Goal: Task Accomplishment & Management: Manage account settings

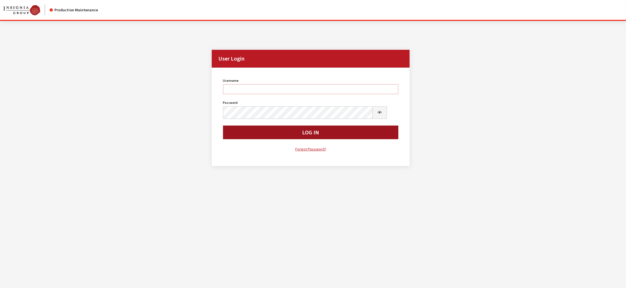
type input "kdorton"
click at [277, 139] on button "Log In" at bounding box center [311, 133] width 176 height 14
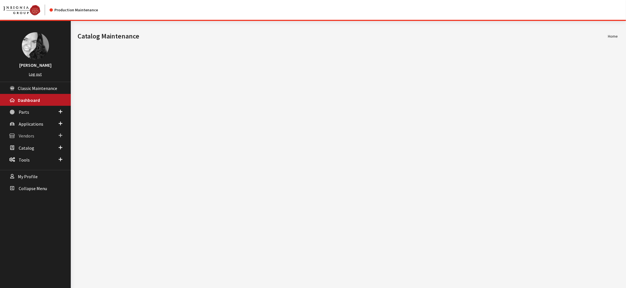
click at [31, 139] on span "Vendors" at bounding box center [27, 136] width 16 height 6
click at [34, 152] on link "Dealer Search" at bounding box center [35, 147] width 71 height 10
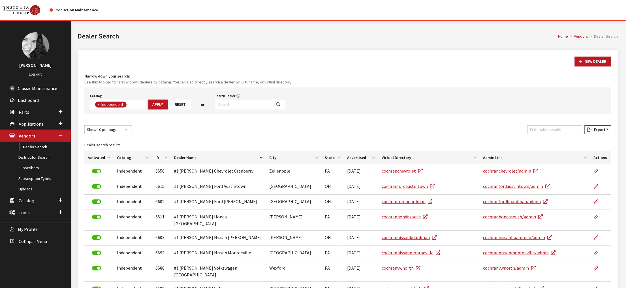
scroll to position [49, 0]
type input "west metro"
select select
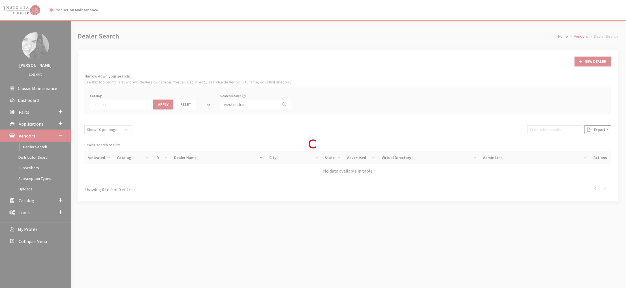
scroll to position [72, 0]
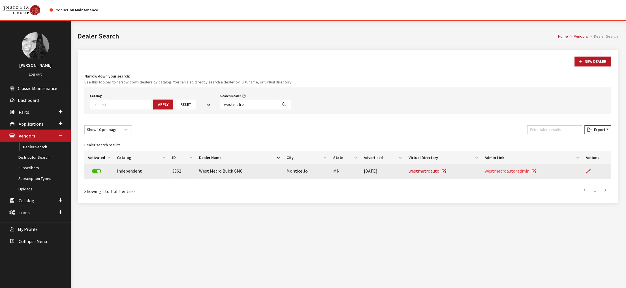
click at [509, 174] on link "westmetroauto/admin" at bounding box center [511, 171] width 52 height 6
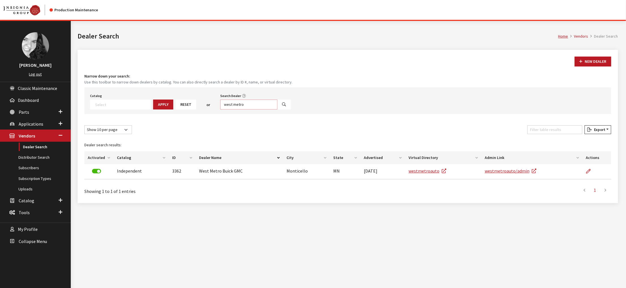
click at [278, 110] on input "west metro" at bounding box center [248, 105] width 57 height 10
type input "tysons"
select select
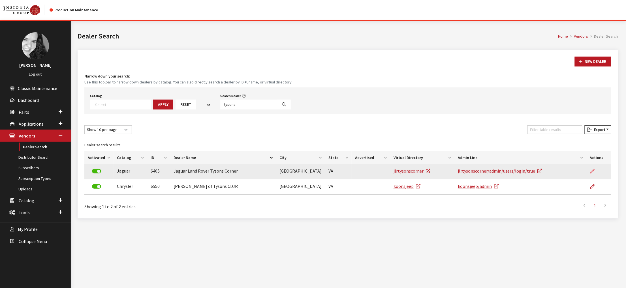
click at [590, 174] on icon at bounding box center [592, 171] width 5 height 5
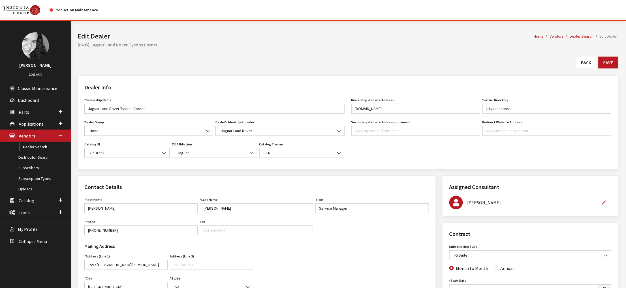
type input "499.00"
click at [578, 69] on link "Back" at bounding box center [587, 63] width 20 height 12
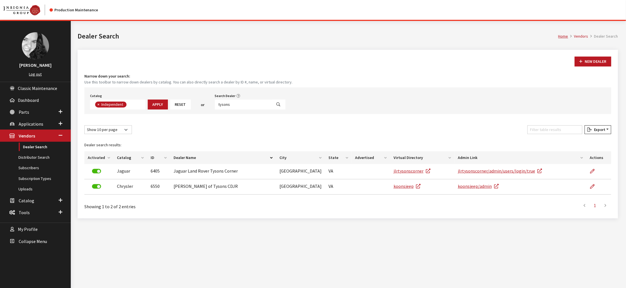
scroll to position [50, 0]
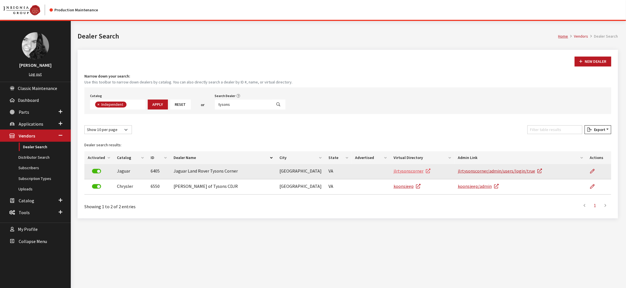
click at [409, 174] on link "jlrtysonscorner" at bounding box center [412, 171] width 37 height 6
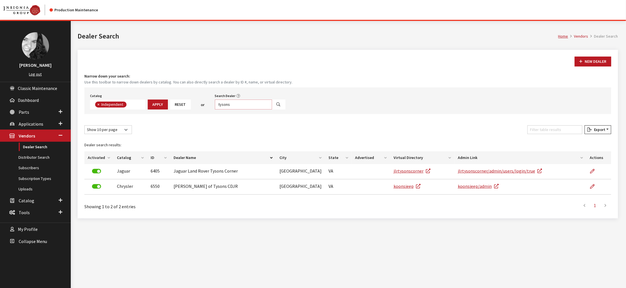
click at [268, 110] on input "tysons" at bounding box center [243, 105] width 57 height 10
type input "patriot sub"
select select
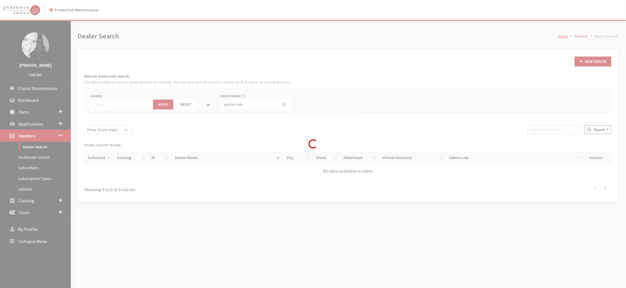
scroll to position [72, 0]
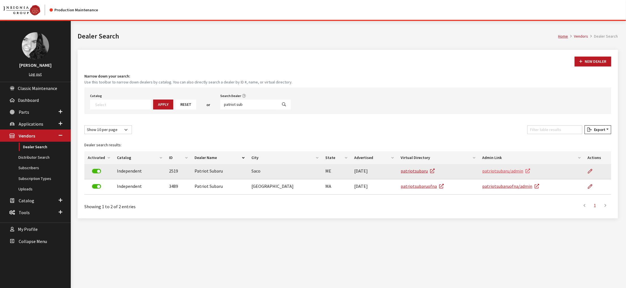
click at [516, 174] on link "patriotsubaru/admin" at bounding box center [507, 171] width 48 height 6
click at [502, 174] on link "patriotsubaru/admin" at bounding box center [507, 171] width 48 height 6
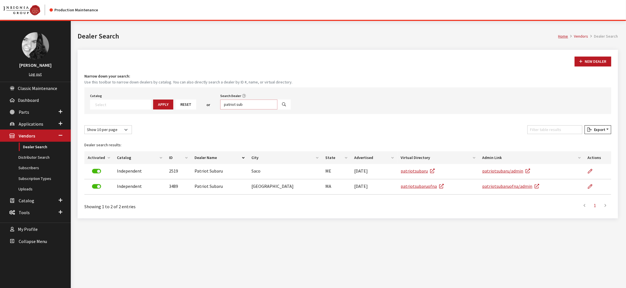
click at [278, 110] on input "patriot sub" at bounding box center [248, 105] width 57 height 10
type input "2676"
select select
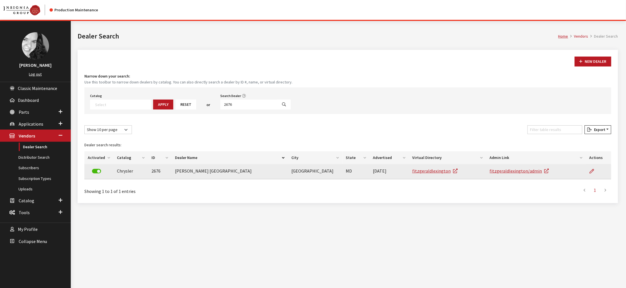
click at [98, 174] on label at bounding box center [96, 171] width 9 height 5
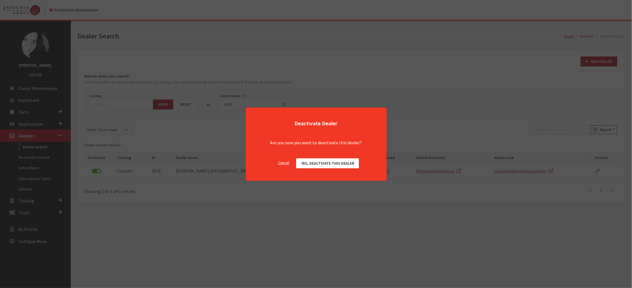
click at [339, 169] on button "Yes, deactivate this dealer" at bounding box center [328, 164] width 63 height 10
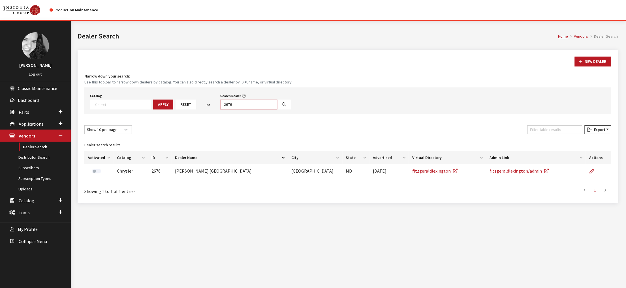
click at [272, 110] on input "2676" at bounding box center [248, 105] width 57 height 10
type input "tysons"
select select
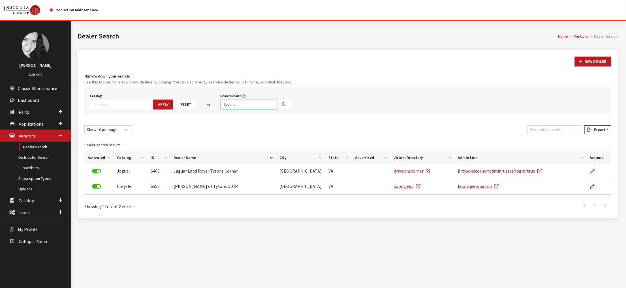
click at [278, 110] on input "tysons" at bounding box center [248, 105] width 57 height 10
type input "dfw"
select select
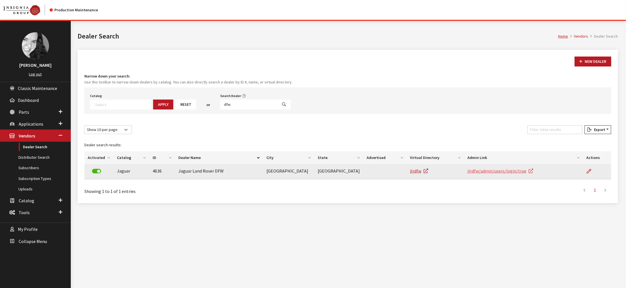
click at [523, 174] on link "jlrdfw/admin/users/login/true" at bounding box center [501, 171] width 66 height 6
click at [488, 174] on link "jlrdfw/admin/users/login/true" at bounding box center [501, 171] width 66 height 6
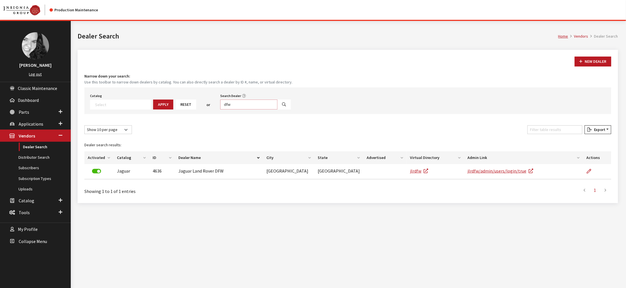
click at [268, 110] on input "dfw" at bounding box center [248, 105] width 57 height 10
type input "olathe"
select select
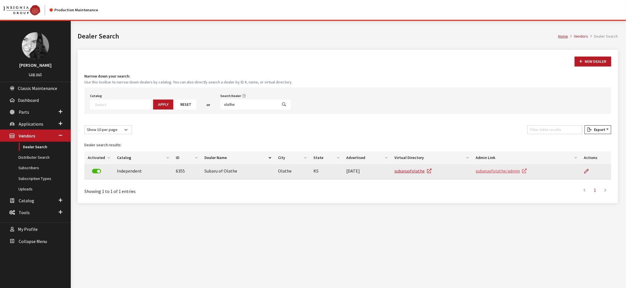
click at [524, 174] on link "subaruofolathe/admin" at bounding box center [501, 171] width 51 height 6
